Goal: Transaction & Acquisition: Purchase product/service

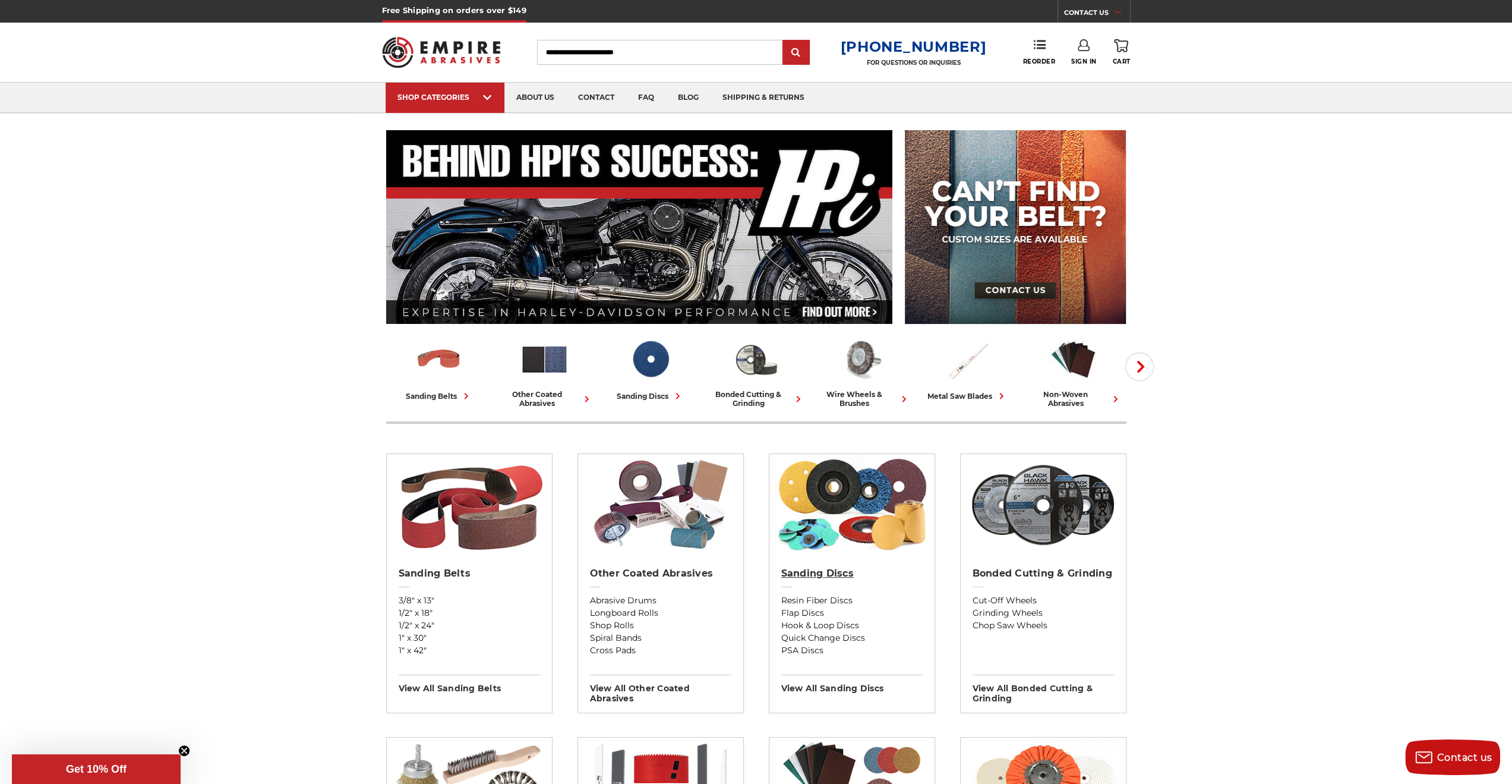
click at [830, 577] on h2 "Sanding Discs" at bounding box center [852, 573] width 141 height 12
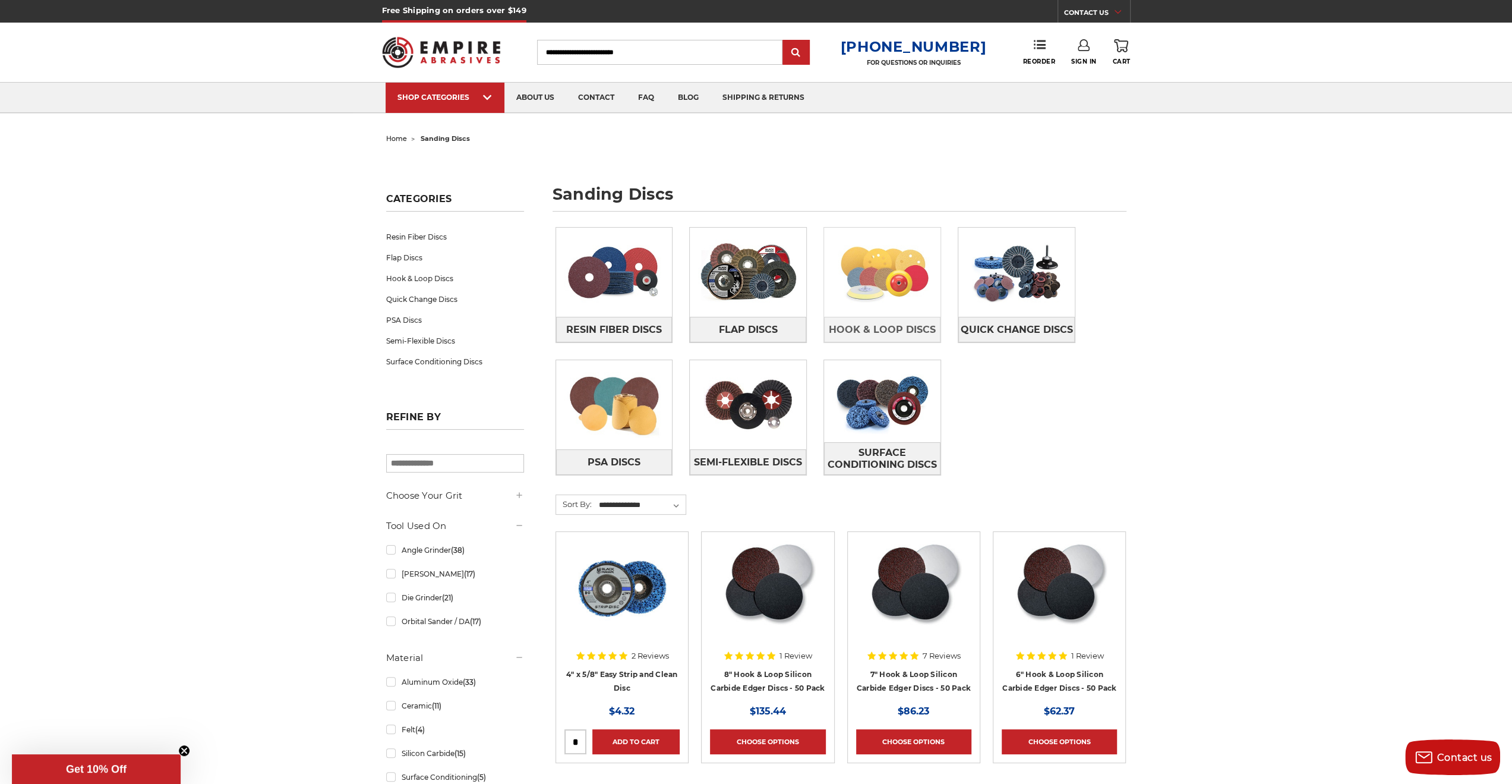
click at [881, 248] on img at bounding box center [882, 271] width 117 height 82
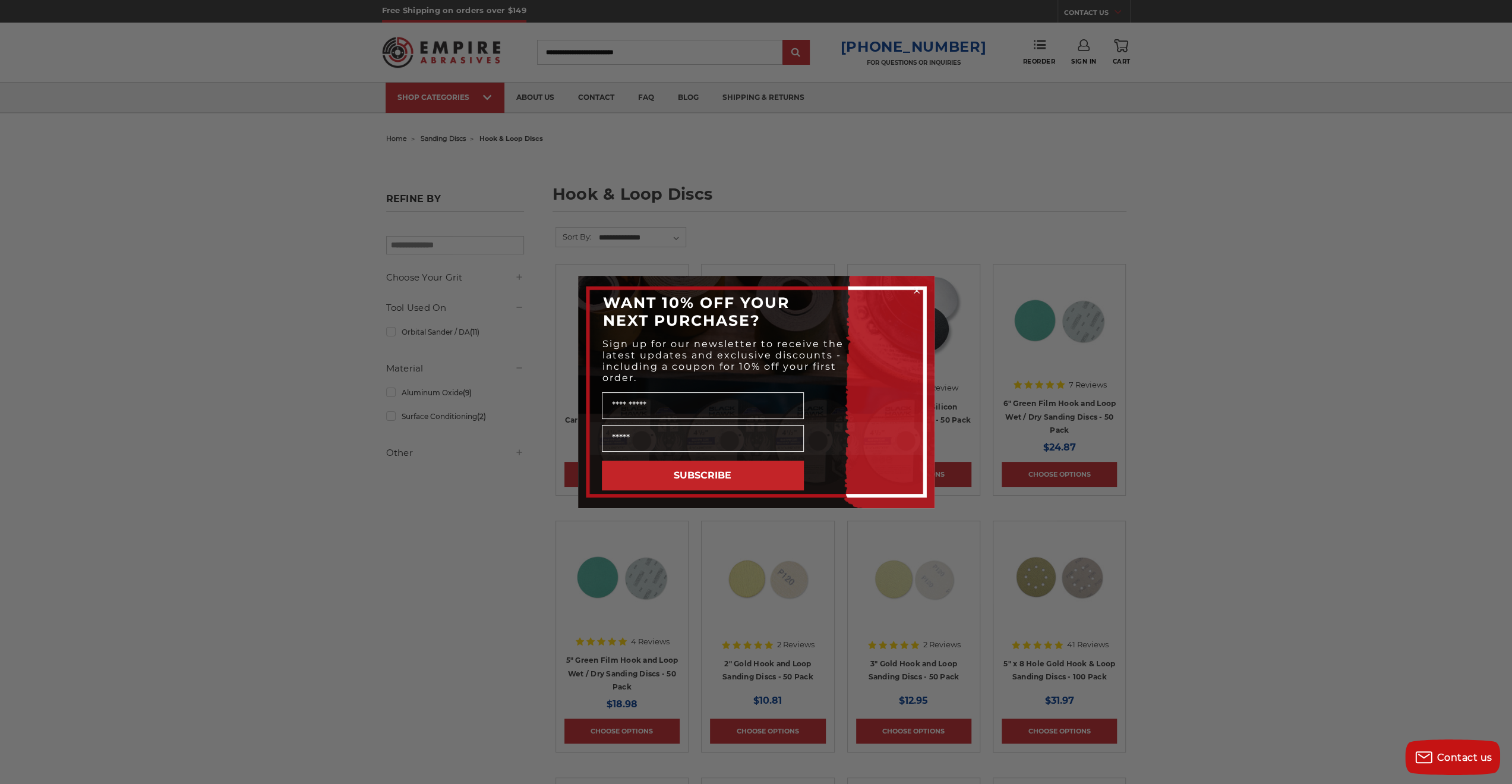
click at [919, 295] on circle "Close dialog" at bounding box center [916, 290] width 11 height 11
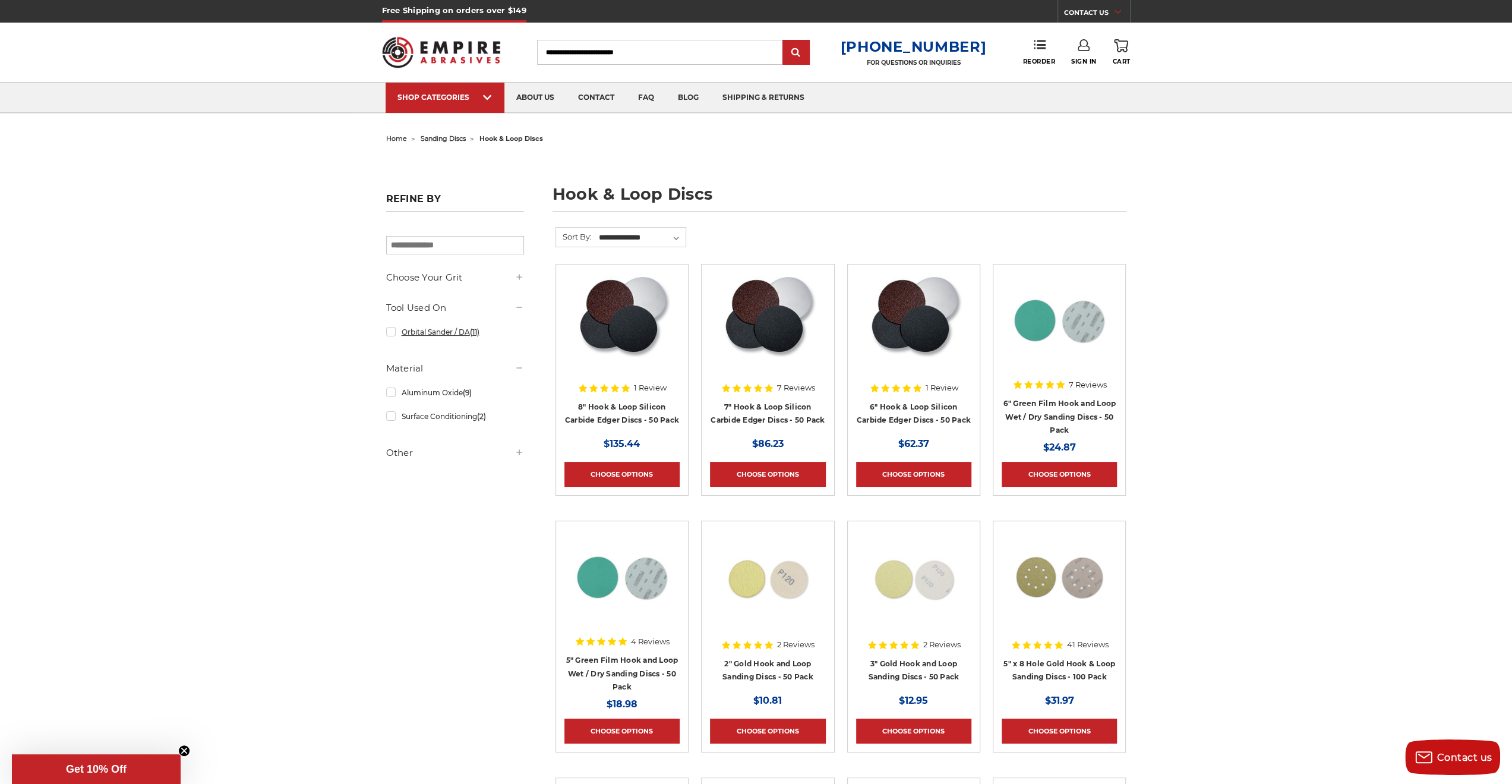
click at [436, 331] on link "Orbital Sander / DA (11)" at bounding box center [455, 331] width 138 height 21
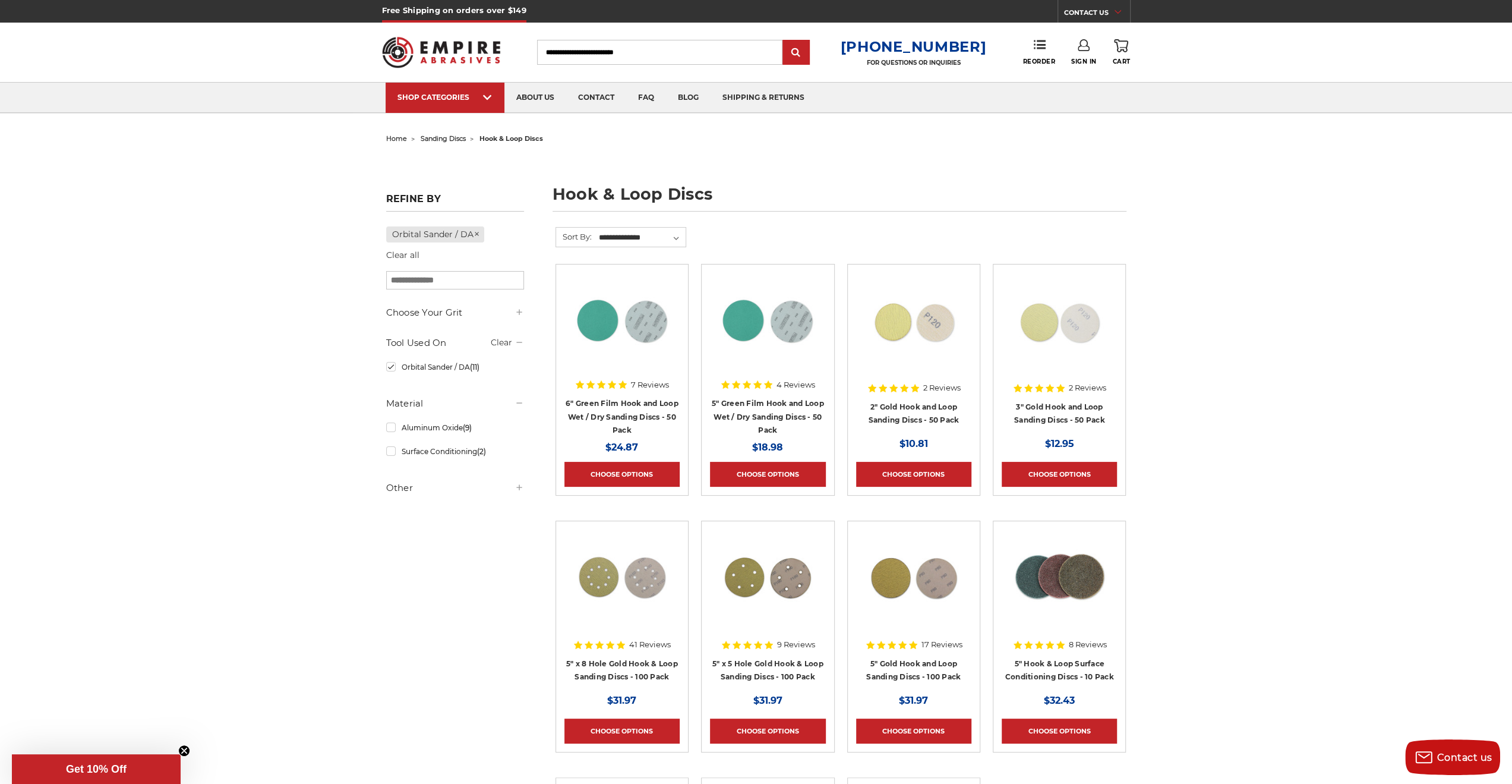
click at [516, 487] on icon at bounding box center [520, 487] width 10 height 10
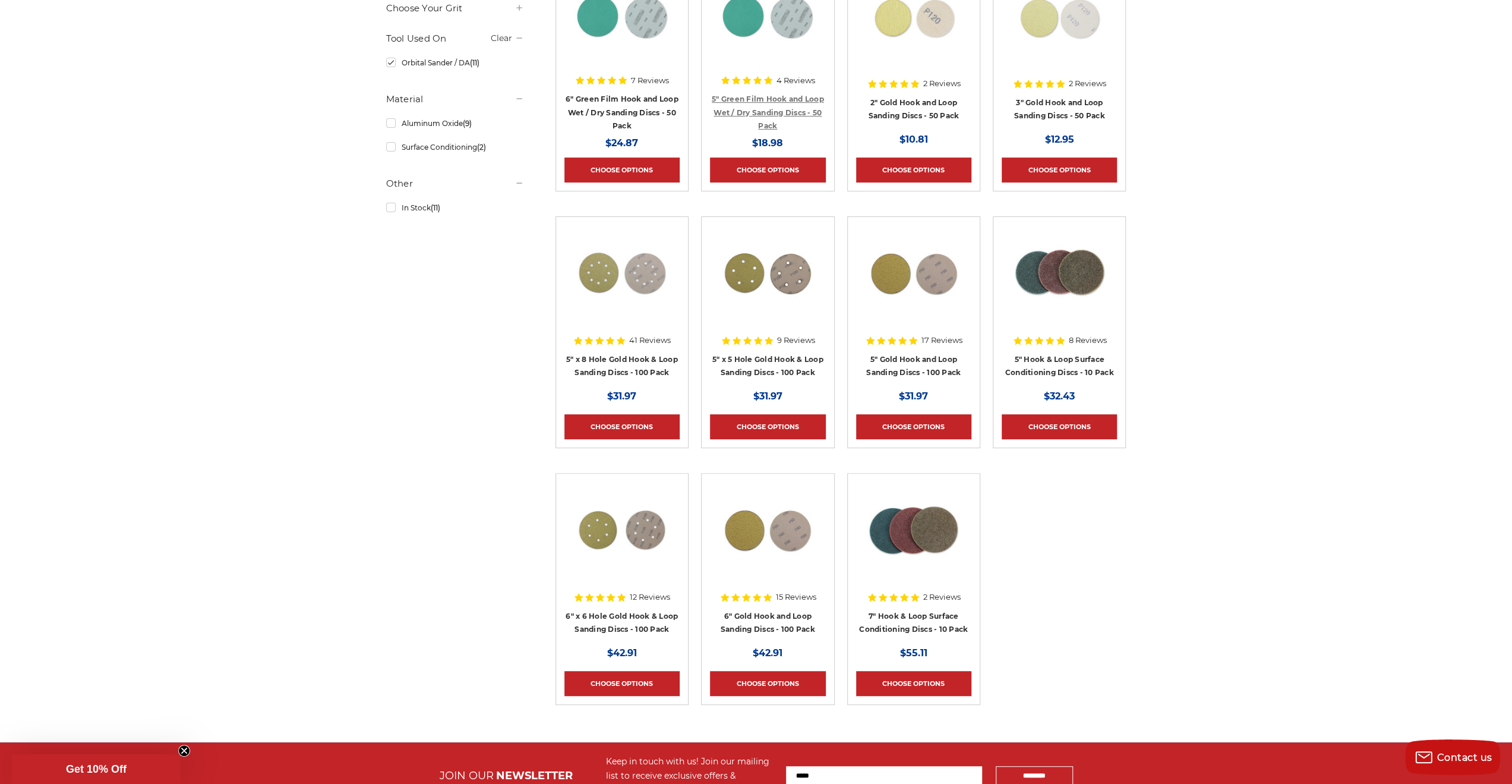
scroll to position [321, 0]
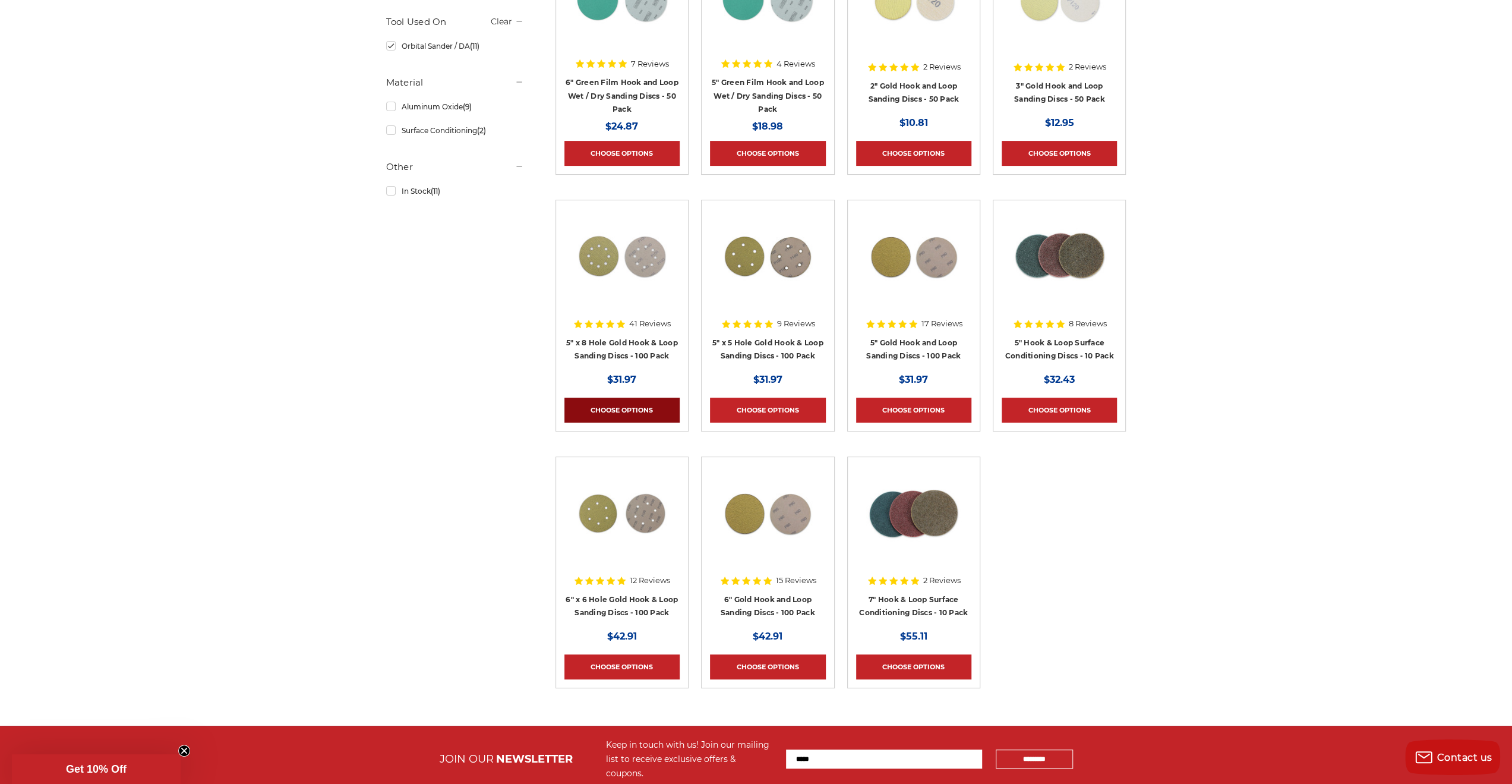
click at [635, 410] on link "Choose Options" at bounding box center [621, 410] width 115 height 25
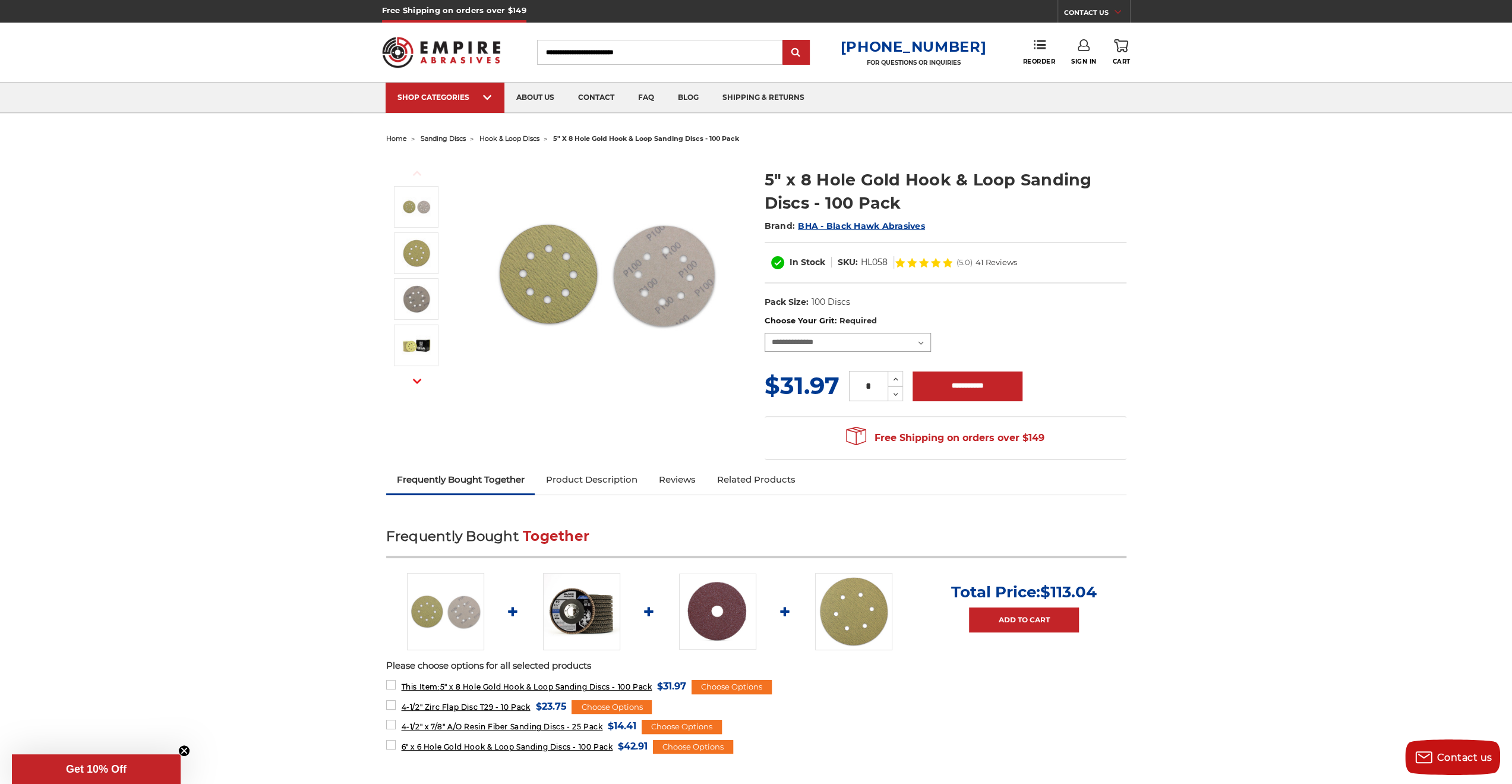
select select "***"
click at [764, 333] on select "**********" at bounding box center [847, 342] width 166 height 19
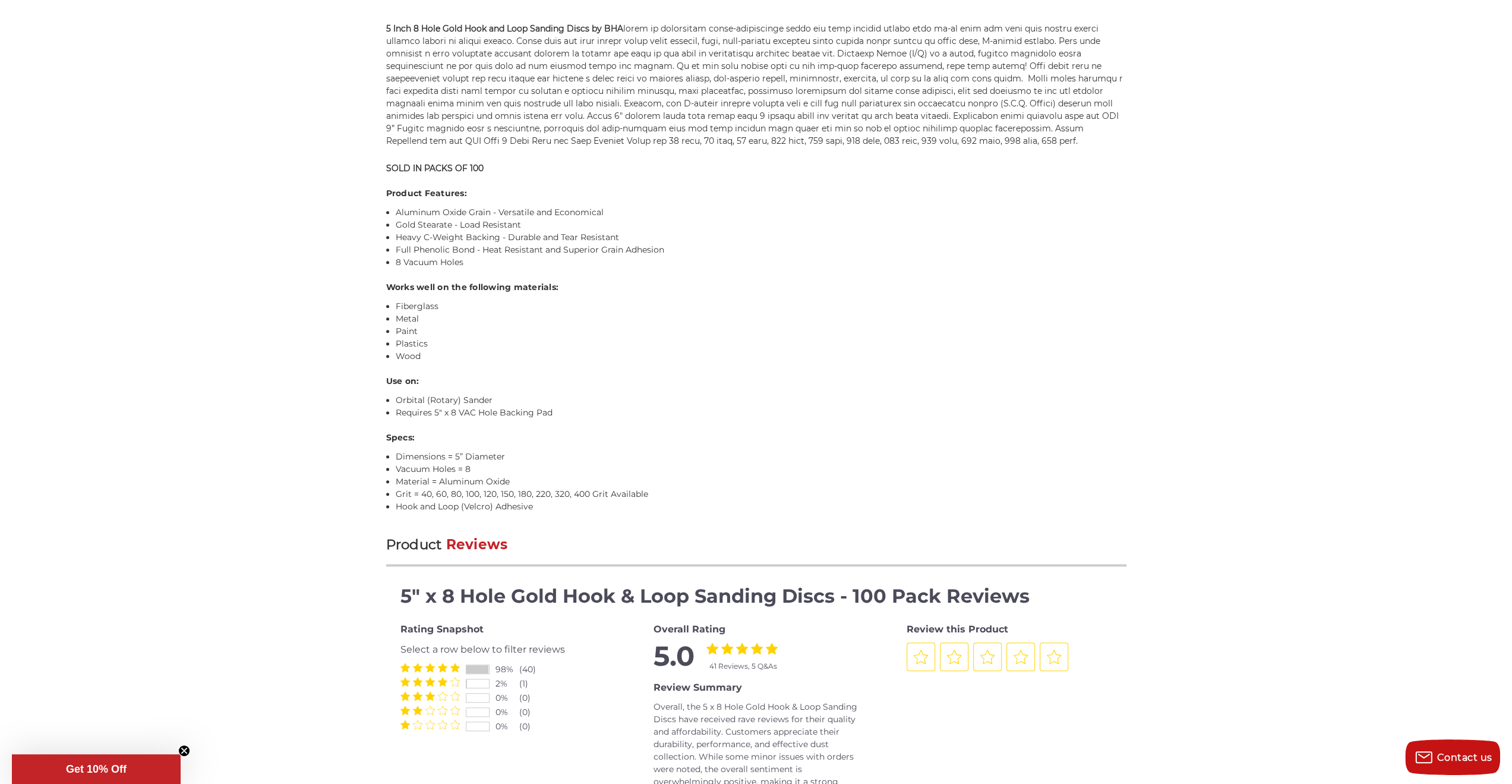
scroll to position [963, 0]
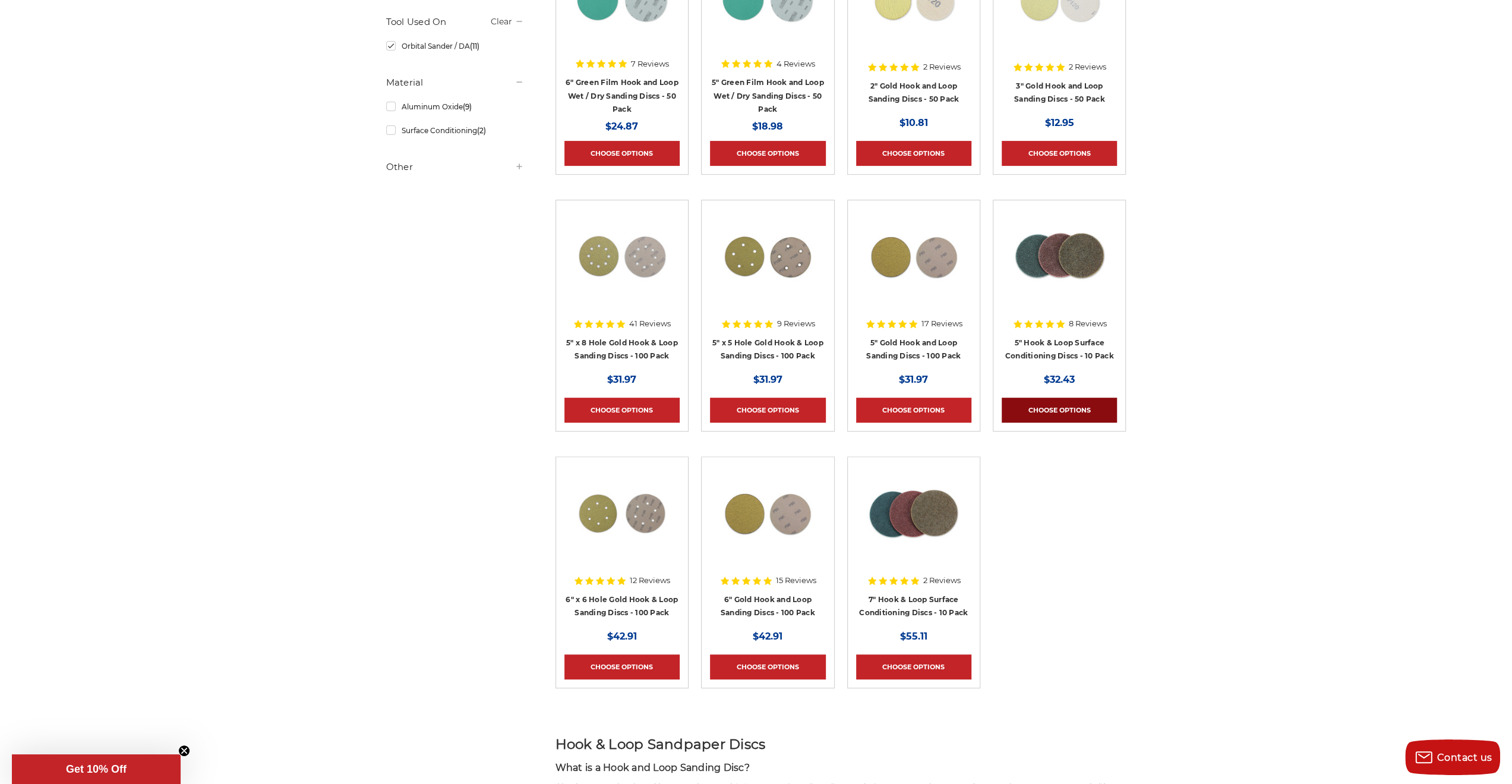
click at [1080, 409] on link "Choose Options" at bounding box center [1058, 410] width 115 height 25
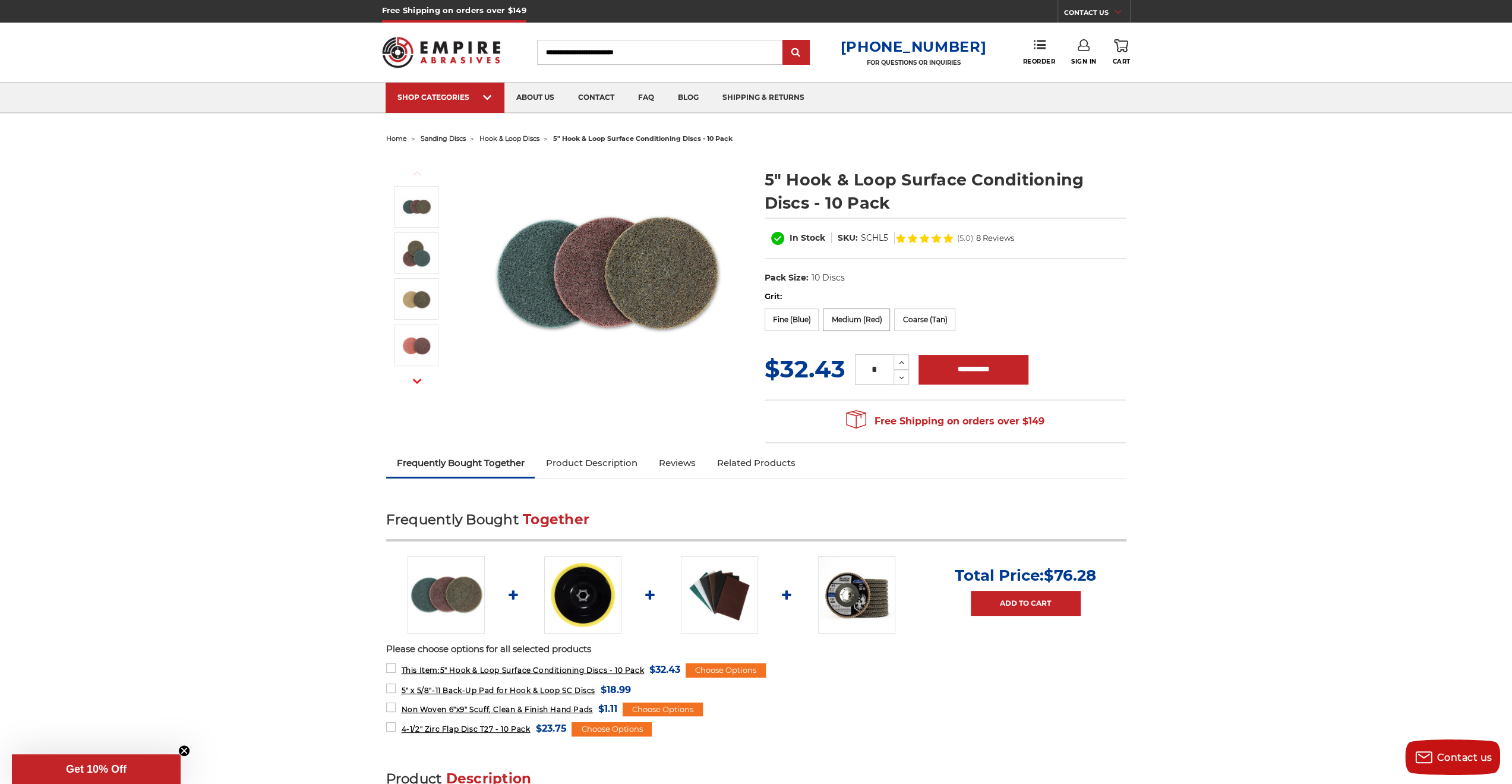
click at [869, 319] on label "Medium (Red)" at bounding box center [856, 319] width 67 height 23
